Goal: Register for event/course

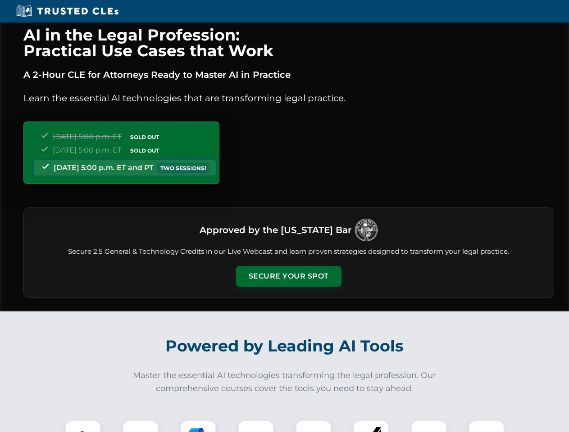
click at [288, 276] on button "Secure Your Spot" at bounding box center [288, 276] width 105 height 21
click at [83, 426] on img at bounding box center [83, 439] width 26 height 26
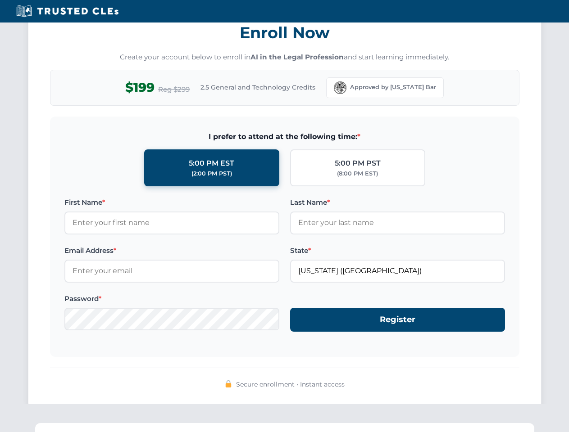
scroll to position [884, 0]
